Goal: Transaction & Acquisition: Download file/media

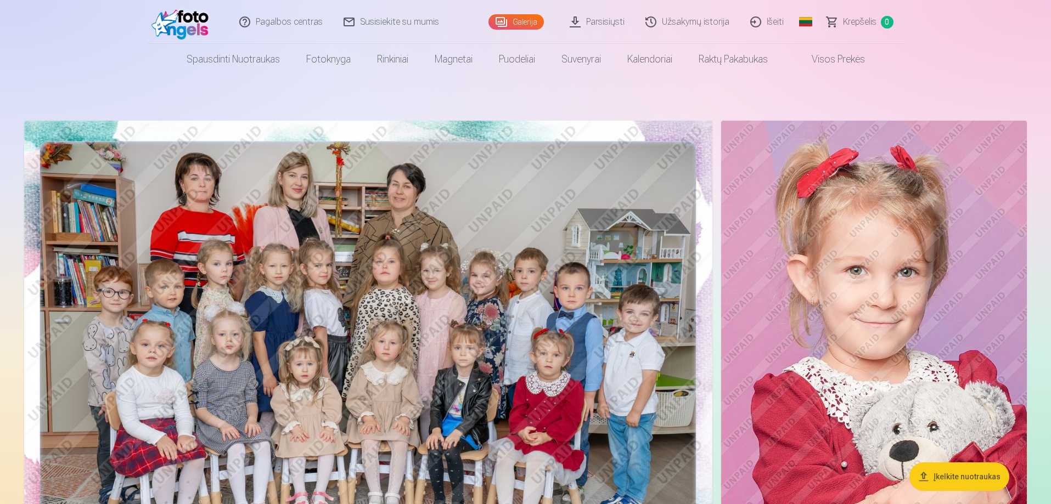
click at [593, 23] on link "Parsisiųsti" at bounding box center [598, 22] width 76 height 44
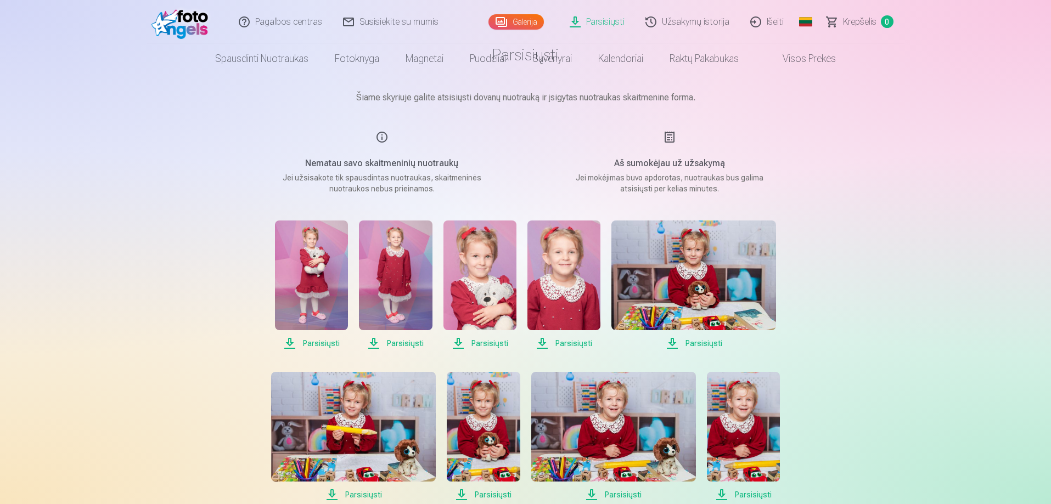
scroll to position [110, 0]
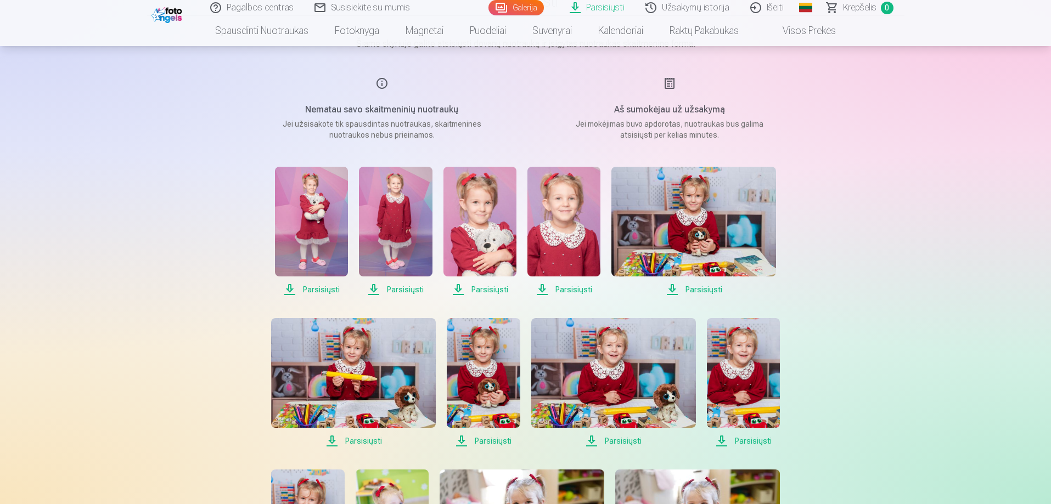
click at [311, 290] on span "Parsisiųsti" at bounding box center [311, 289] width 73 height 13
click at [407, 291] on span "Parsisiųsti" at bounding box center [395, 289] width 73 height 13
click at [484, 291] on span "Parsisiųsti" at bounding box center [479, 289] width 73 height 13
click at [562, 290] on span "Parsisiųsti" at bounding box center [563, 289] width 73 height 13
click at [686, 290] on span "Parsisiųsti" at bounding box center [693, 289] width 165 height 13
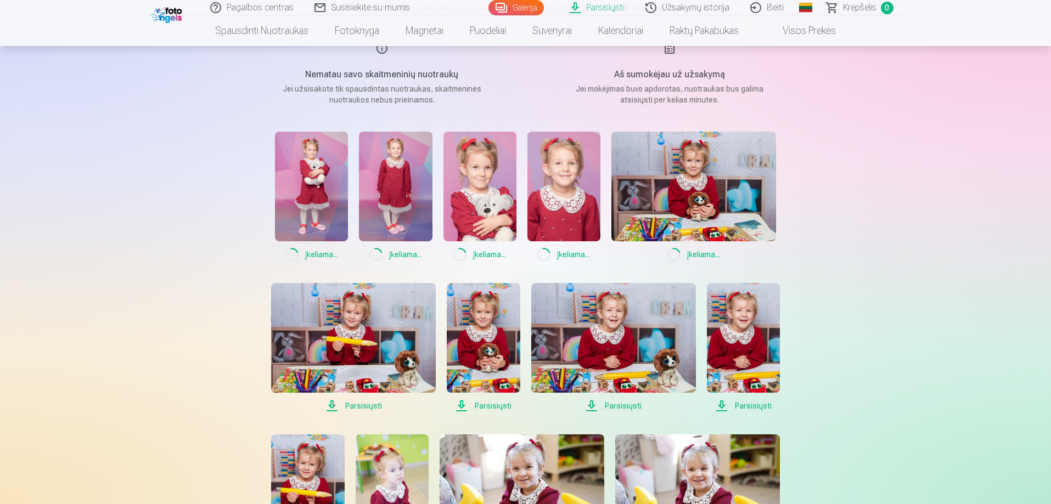
scroll to position [165, 0]
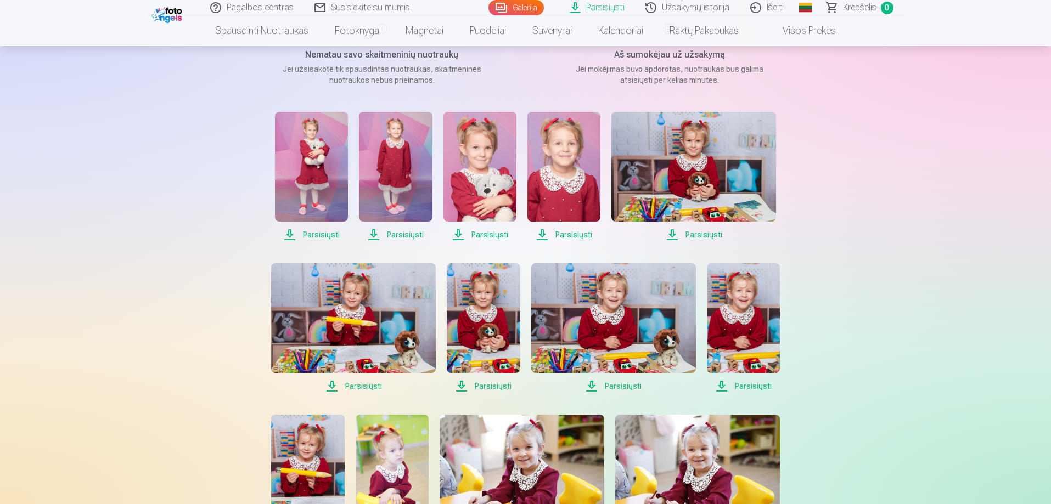
click at [324, 233] on span "Parsisiųsti" at bounding box center [311, 234] width 73 height 13
click at [394, 234] on span "Parsisiųsti" at bounding box center [395, 234] width 73 height 13
click at [700, 230] on span "Parsisiųsti" at bounding box center [693, 234] width 165 height 13
click at [696, 232] on span "Parsisiųsti" at bounding box center [693, 234] width 165 height 13
click at [352, 387] on span "Parsisiųsti" at bounding box center [353, 386] width 165 height 13
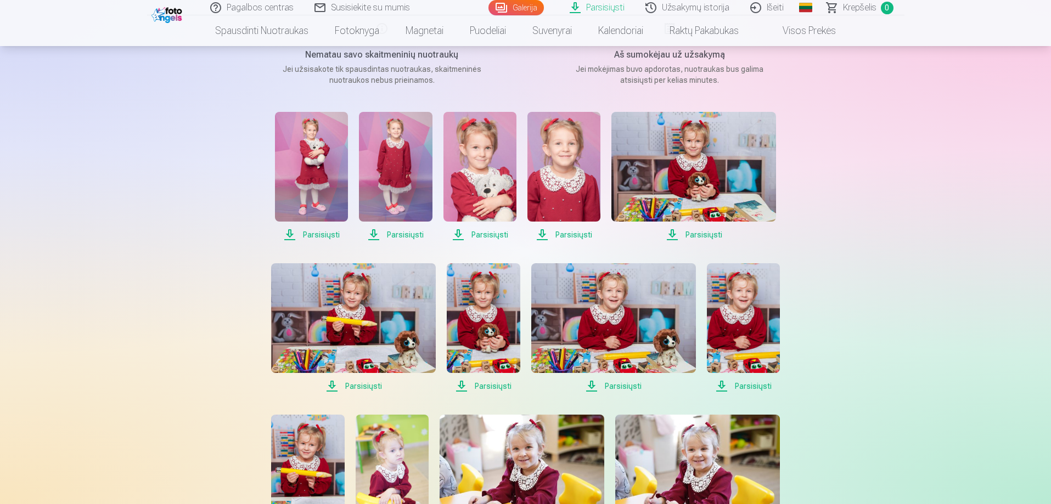
click at [500, 387] on span "Parsisiųsti" at bounding box center [483, 386] width 73 height 13
click at [632, 381] on span "Parsisiųsti" at bounding box center [613, 386] width 165 height 13
click at [731, 386] on span "Parsisiųsti" at bounding box center [743, 386] width 73 height 13
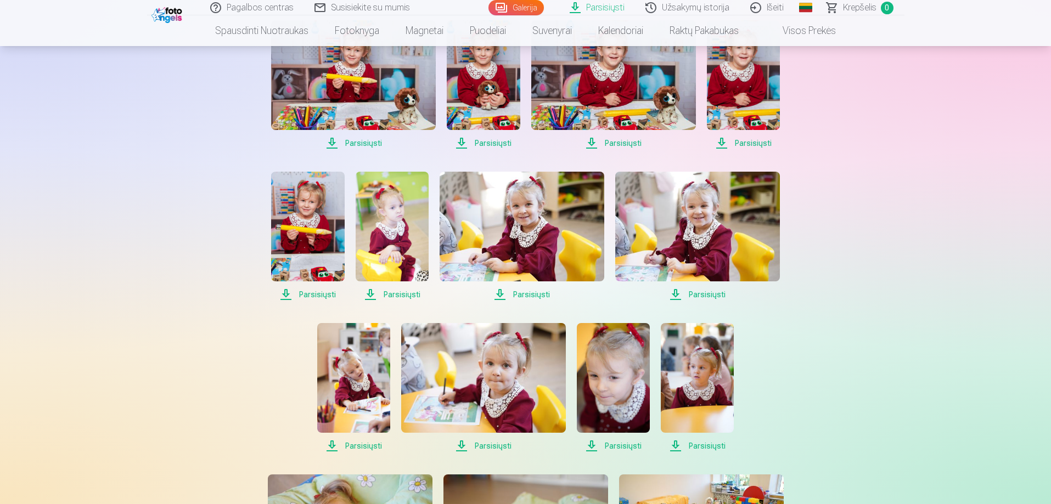
scroll to position [439, 0]
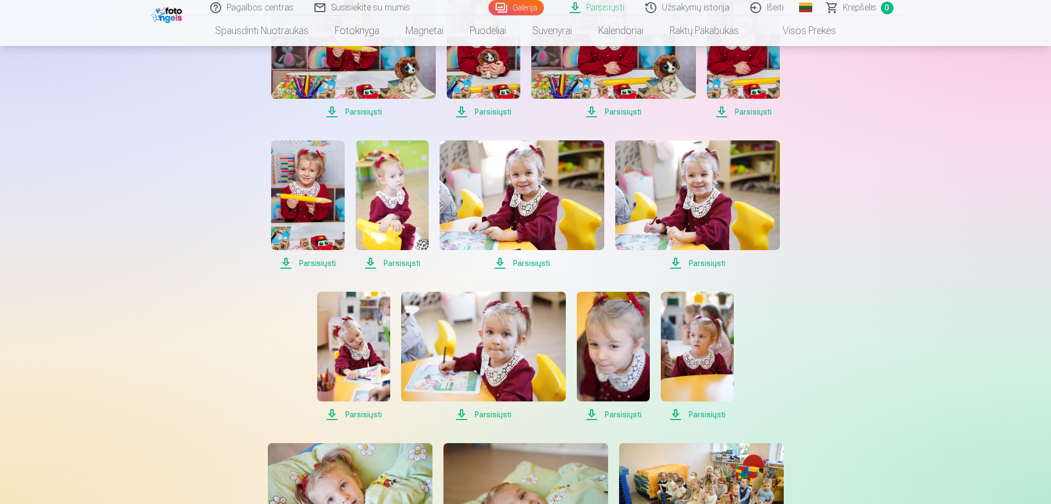
click at [302, 258] on span "Parsisiųsti" at bounding box center [307, 263] width 73 height 13
click at [405, 264] on span "Parsisiųsti" at bounding box center [392, 263] width 73 height 13
click at [515, 264] on span "Parsisiųsti" at bounding box center [521, 263] width 165 height 13
click at [116, 335] on div "Pagalbos centras Susisiekite su mumis Galerija Parsisiųsti Užsakymų istorija Iš…" at bounding box center [525, 320] width 1051 height 1518
click at [681, 259] on span "Parsisiųsti" at bounding box center [697, 263] width 165 height 13
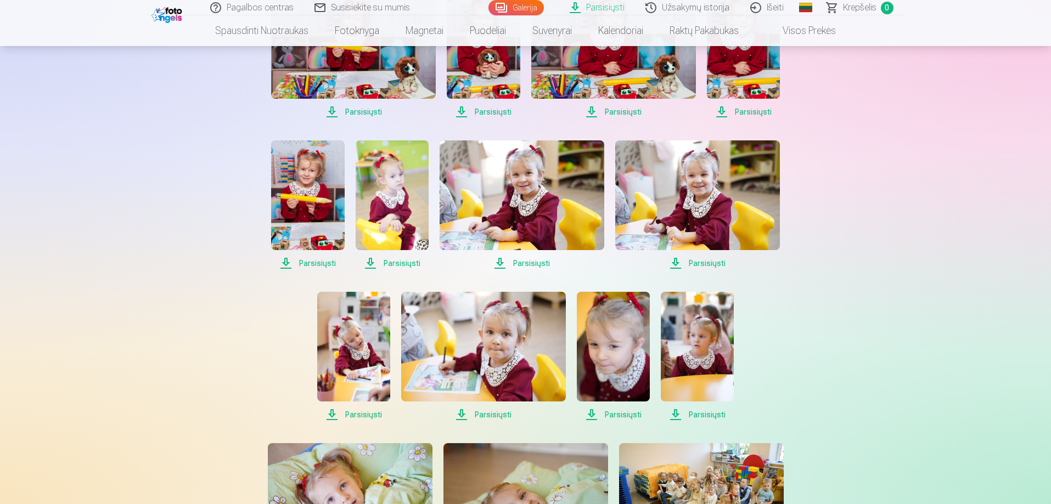
click at [370, 413] on span "Parsisiųsti" at bounding box center [353, 414] width 73 height 13
click at [489, 415] on span "Parsisiųsti" at bounding box center [483, 414] width 165 height 13
click at [631, 414] on span "Parsisiųsti" at bounding box center [613, 414] width 73 height 13
click at [700, 414] on span "Parsisiųsti" at bounding box center [697, 414] width 73 height 13
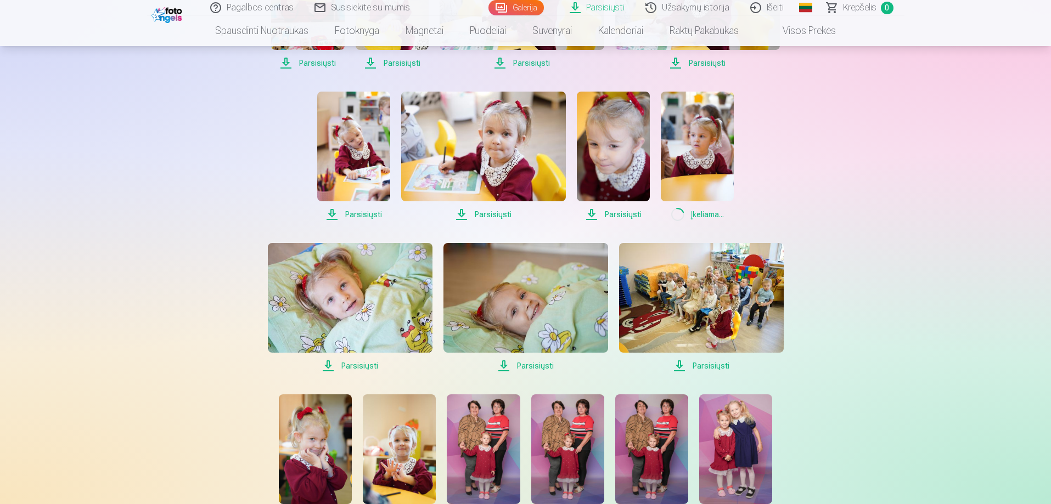
scroll to position [658, 0]
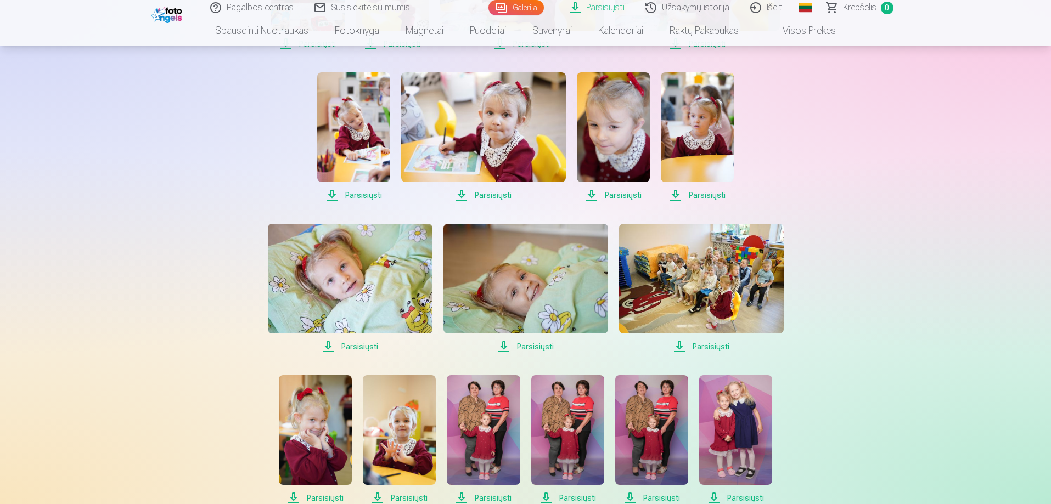
click at [357, 342] on span "Parsisiųsti" at bounding box center [350, 346] width 165 height 13
click at [548, 348] on span "Parsisiųsti" at bounding box center [525, 346] width 165 height 13
click at [697, 346] on span "Parsisiųsti" at bounding box center [701, 346] width 165 height 13
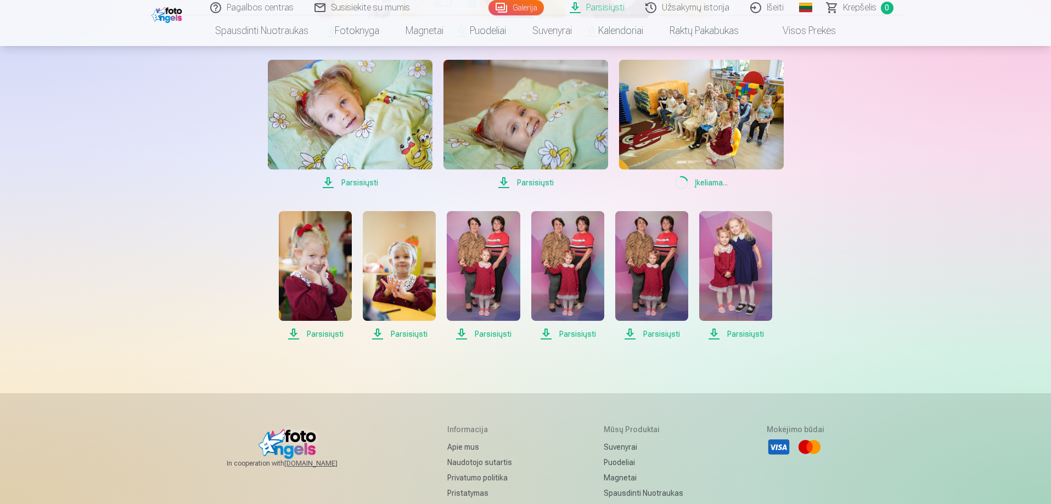
scroll to position [823, 0]
click at [325, 331] on span "Parsisiųsti" at bounding box center [315, 333] width 73 height 13
click at [480, 329] on span "Parsisiųsti" at bounding box center [483, 333] width 73 height 13
click at [568, 334] on span "Parsisiųsti" at bounding box center [567, 333] width 73 height 13
click at [663, 331] on span "Parsisiųsti" at bounding box center [651, 333] width 73 height 13
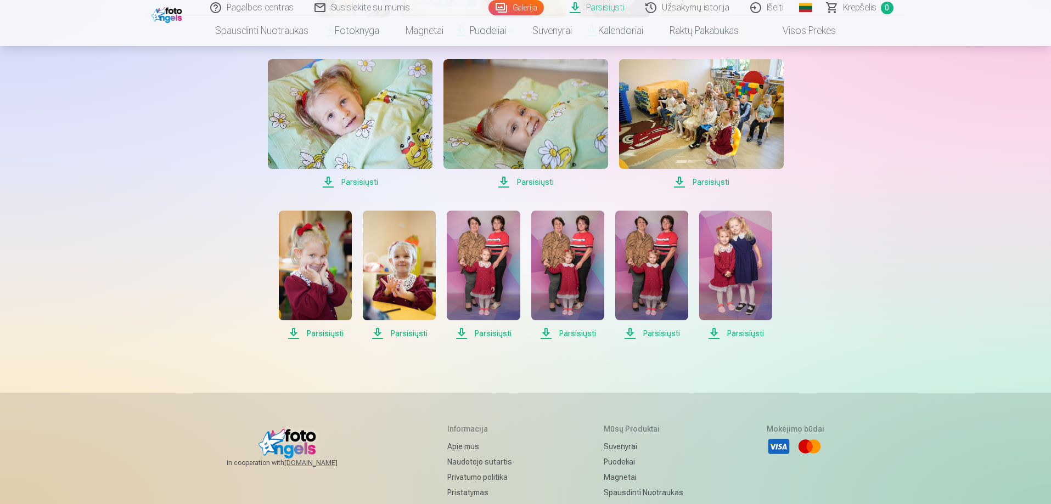
click at [725, 335] on span "Parsisiųsti" at bounding box center [735, 333] width 73 height 13
